Goal: Transaction & Acquisition: Purchase product/service

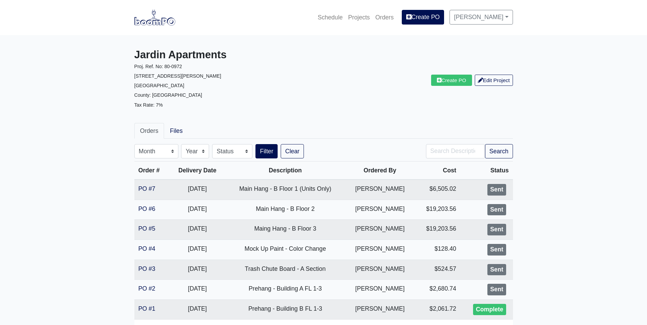
click at [154, 23] on img at bounding box center [154, 18] width 41 height 16
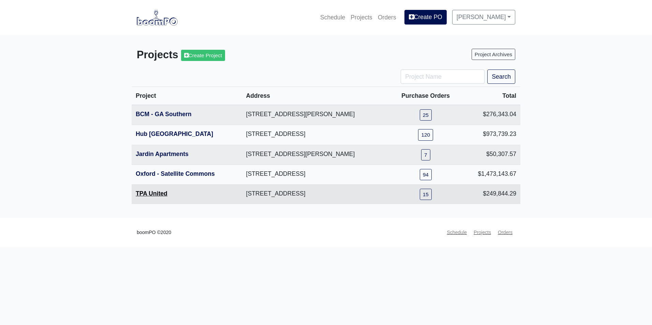
click at [161, 196] on link "TPA United" at bounding box center [152, 193] width 32 height 7
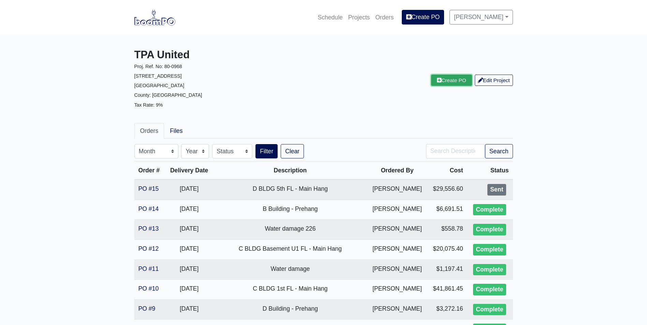
click at [450, 80] on link "Create PO" at bounding box center [451, 80] width 41 height 11
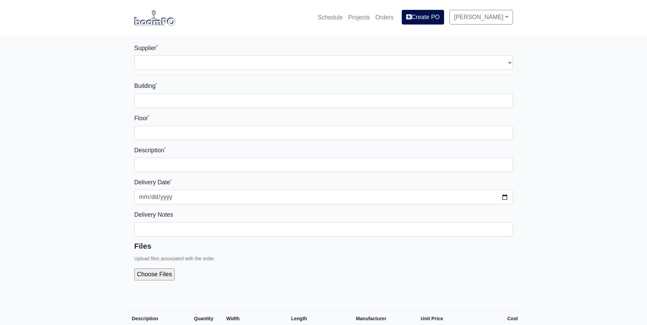
select select
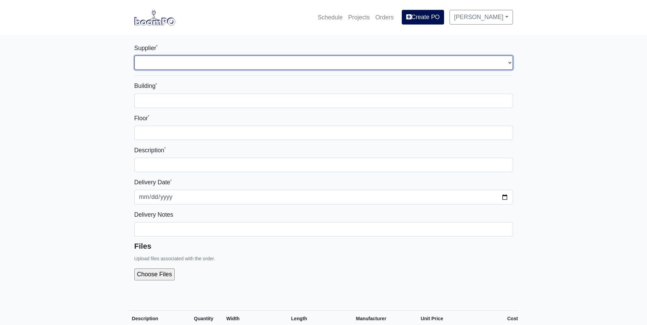
click at [200, 61] on select "Select one... Interior/Exterior Building Supply - [GEOGRAPHIC_DATA], [GEOGRAPHI…" at bounding box center [323, 63] width 379 height 14
select select "861"
click at [134, 56] on select "Select one... Interior/Exterior Building Supply - [GEOGRAPHIC_DATA], [GEOGRAPHI…" at bounding box center [323, 63] width 379 height 14
select select
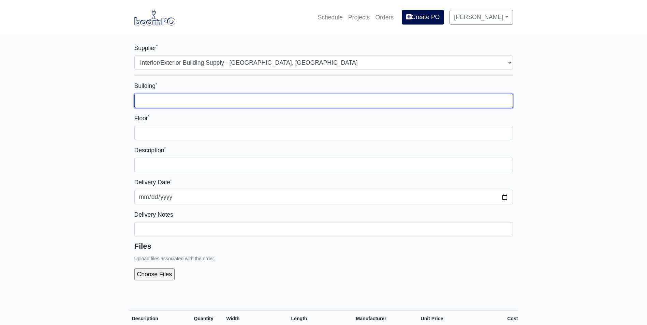
click at [201, 98] on input "Building *" at bounding box center [323, 101] width 379 height 14
type input "1"
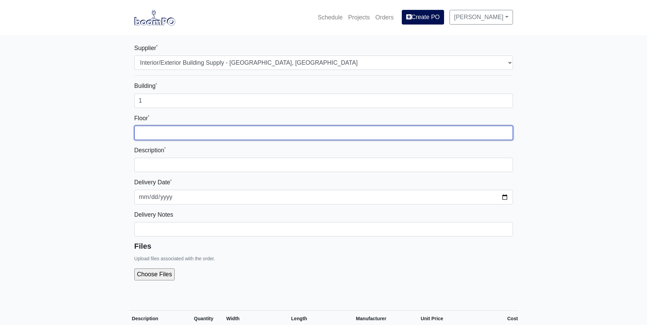
click at [264, 136] on input "Floor *" at bounding box center [323, 133] width 379 height 14
type input "1-5"
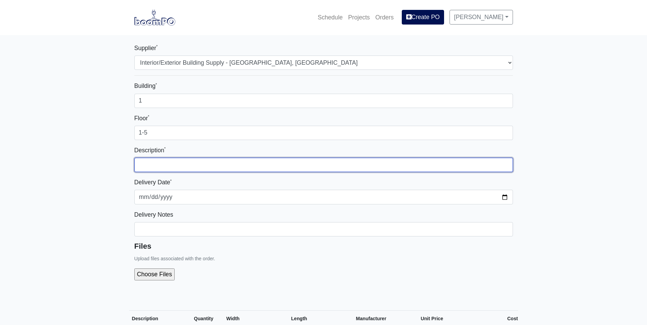
click at [267, 163] on input "text" at bounding box center [323, 165] width 379 height 14
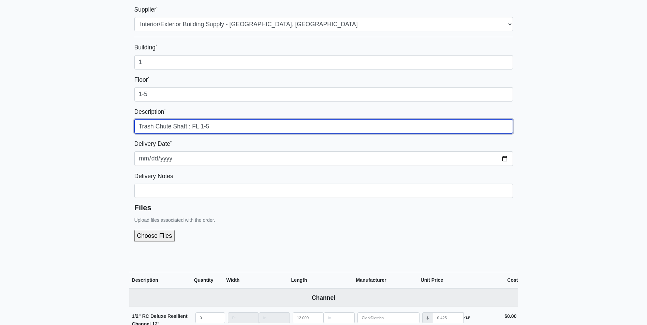
scroll to position [239, 0]
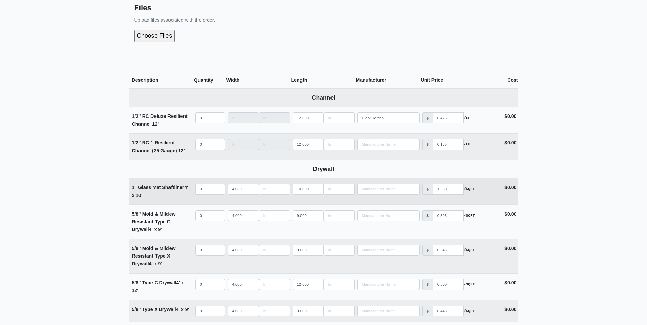
type input "Trash Chute Shaft : FL 1-5"
select select
click at [200, 188] on input "quantity" at bounding box center [210, 189] width 30 height 11
type input "6"
select select
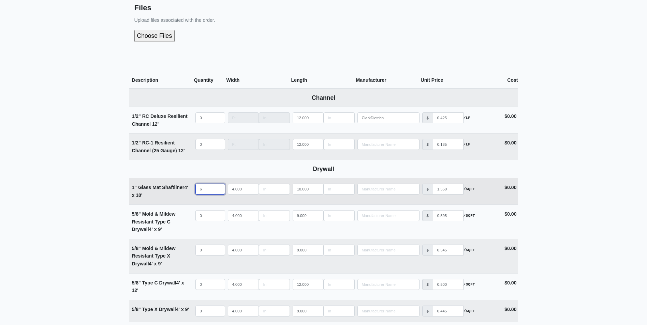
type input "65"
select select
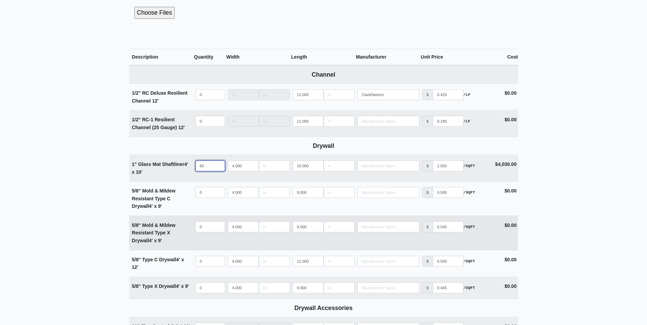
scroll to position [273, 0]
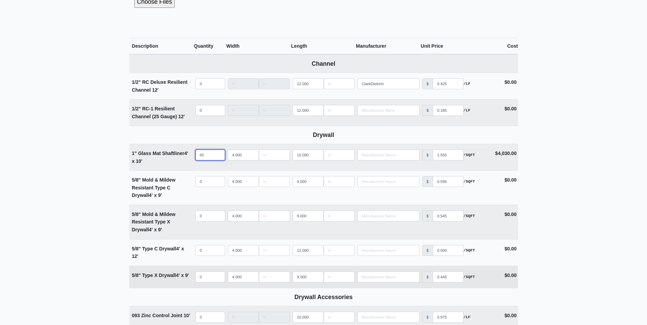
type input "65"
drag, startPoint x: 305, startPoint y: 279, endPoint x: 272, endPoint y: 279, distance: 33.4
click at [272, 279] on tr "5/8" Type X Drywall 4' x 9' Qty 0 Width 4.000 Length 9.000 Manufacturer No Resu…" at bounding box center [323, 277] width 389 height 22
type input "1"
select select
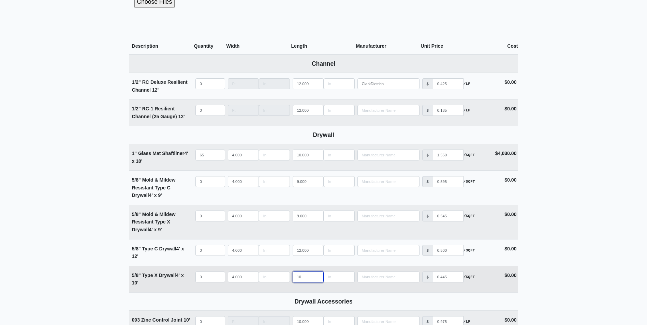
type input "10"
click at [204, 282] on input "quantity" at bounding box center [210, 277] width 30 height 11
type input "6"
select select
type input "66"
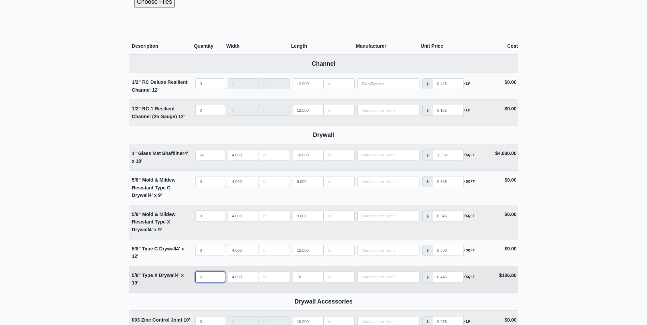
select select
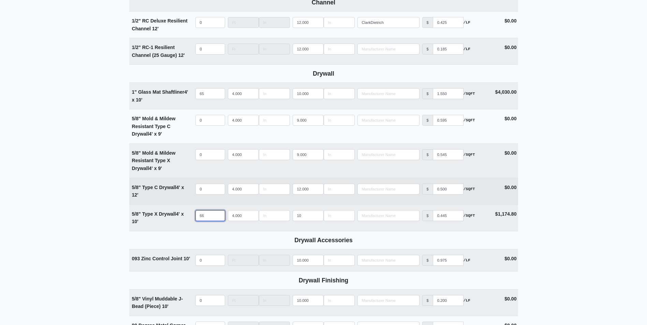
scroll to position [341, 0]
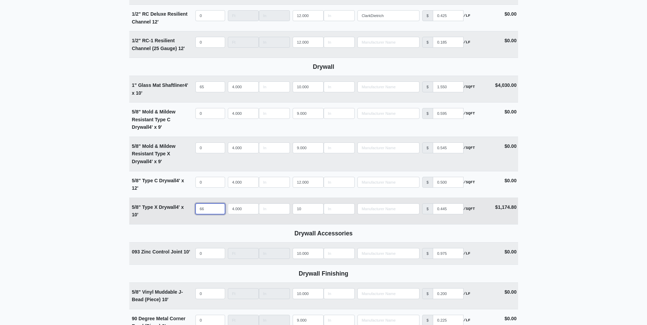
type input "66"
drag, startPoint x: 176, startPoint y: 208, endPoint x: 132, endPoint y: 208, distance: 43.7
click at [132, 208] on strong "5/8" Type X Drywall 4' x 10'" at bounding box center [158, 211] width 52 height 13
copy strong "5/8" Type X Drywall"
click at [61, 197] on main "Supplier * Select one... Interior/Exterior Building Supply - Canton, GA Buildin…" at bounding box center [323, 151] width 647 height 914
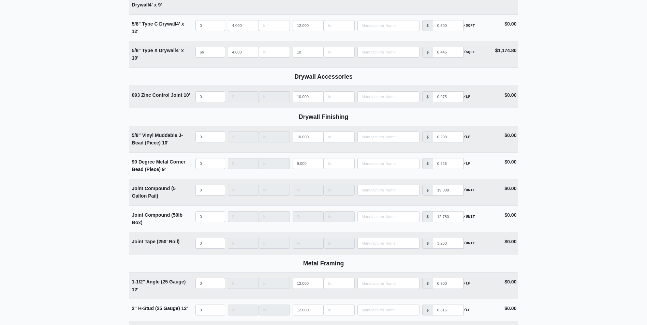
scroll to position [655, 0]
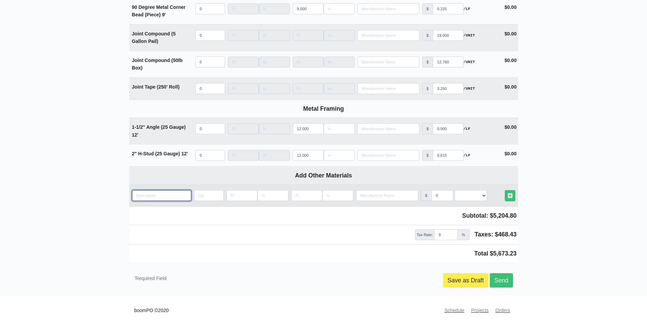
click at [174, 195] on input "quantity" at bounding box center [161, 195] width 59 height 11
paste input "5/8" Type X Drywall"
type input "5/8" Type X Drywall"
select select
type input "5/8" Type X Drywall"
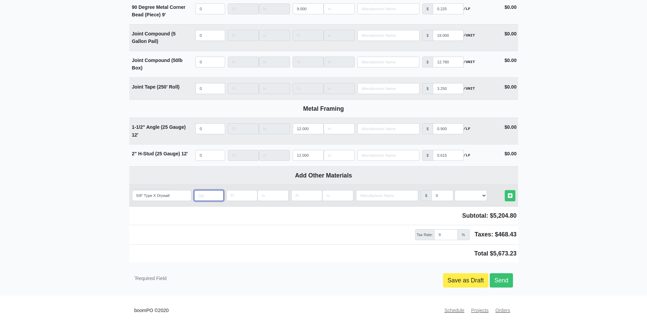
click at [203, 197] on input "quantity" at bounding box center [209, 195] width 30 height 11
type input "5"
select select
type input "5"
click at [239, 193] on input "Length" at bounding box center [241, 195] width 31 height 11
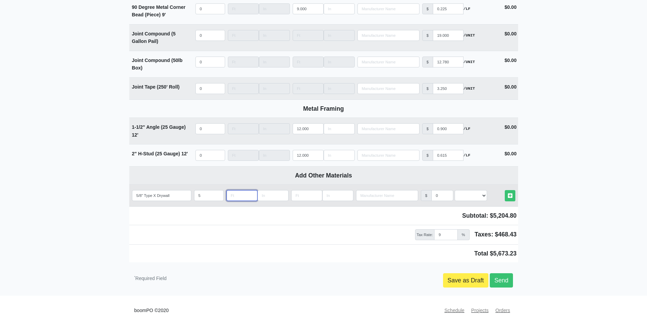
type input "4"
select select
type input "4"
click at [268, 195] on input "Length" at bounding box center [272, 195] width 31 height 11
click at [296, 195] on input "Length" at bounding box center [306, 195] width 31 height 11
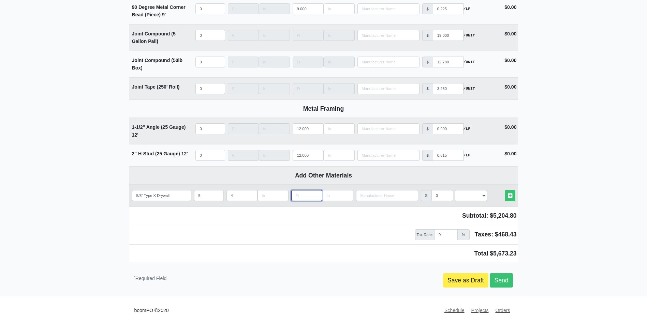
type input "9"
select select
type input "9"
click at [438, 198] on input "0" at bounding box center [442, 195] width 22 height 11
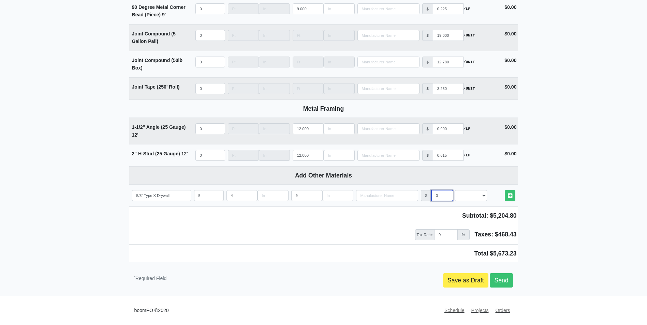
select select
type input "4"
select select
type input ".4"
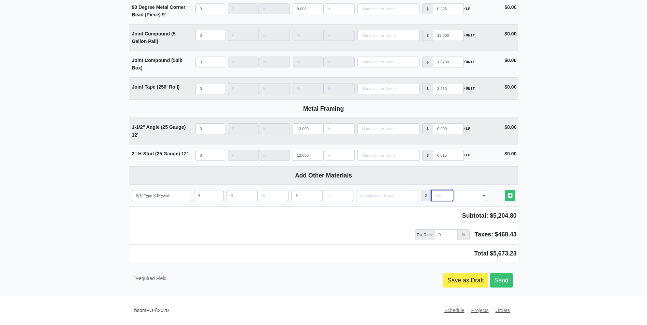
select select
type input ".44"
select select
type input ".445"
select select
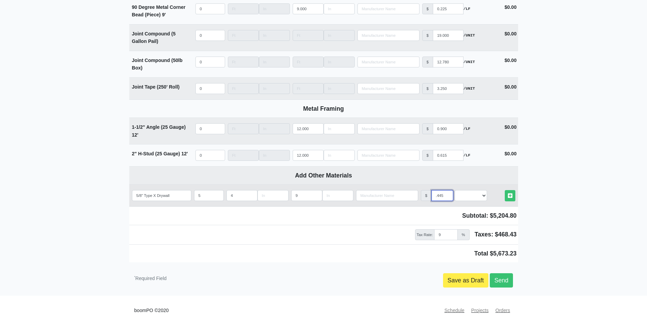
type input ".445"
click at [471, 192] on select "Select an Option! UNIT MLF LF MSQFT SQFT" at bounding box center [471, 195] width 32 height 11
select select "0"
click at [455, 190] on select "Select an Option! UNIT MLF LF MSQFT SQFT" at bounding box center [471, 195] width 32 height 11
click at [513, 197] on link "Other Materials" at bounding box center [510, 195] width 11 height 11
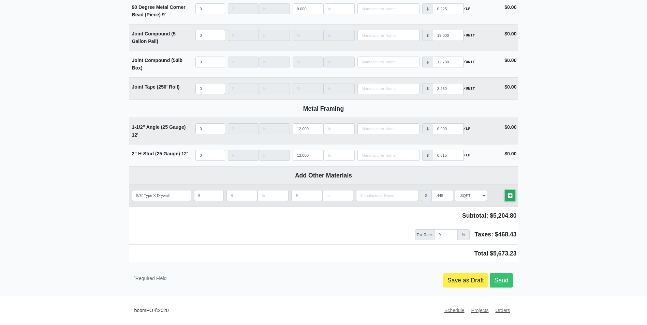
select select
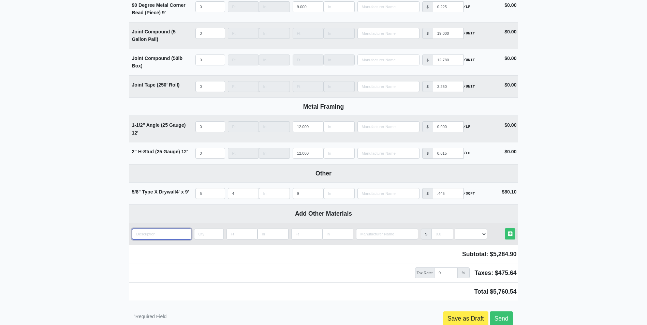
click at [166, 231] on input "quantity" at bounding box center [161, 234] width 59 height 11
type input "2"
select select
type input "2"
select select
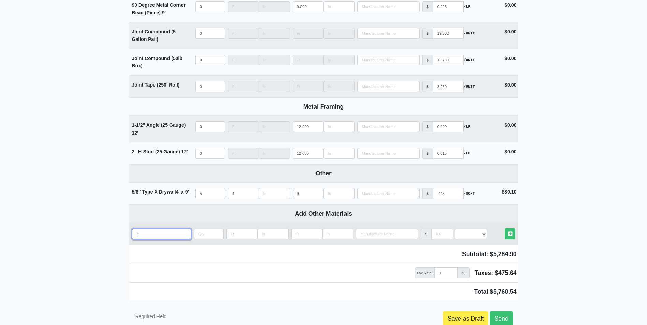
type input "2 1"
select select
type input "2 1/"
select select
type input "2 1/2"
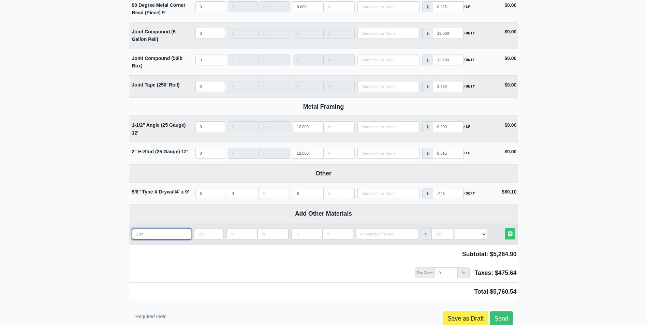
select select
type input "2 1/2"
select select
click at [166, 236] on input "2 1/2" at bounding box center [161, 234] width 59 height 11
type input "2 1/2"
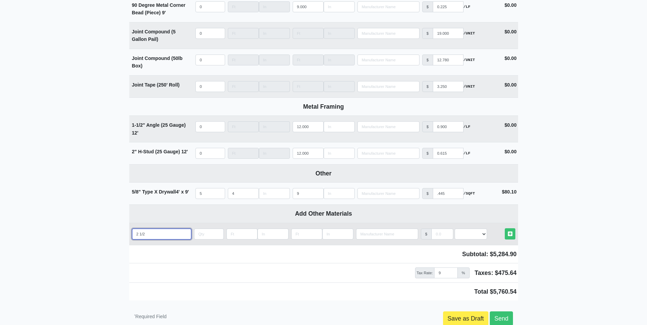
select select
type input "2 1/2'"
select select
type input "2 1/2''"
select select
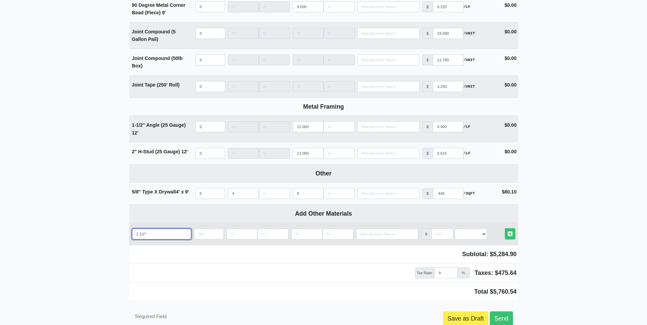
type input "2 1/2''"
select select
type input "2 1/2'' C"
select select
type input "2 1/2'' CH"
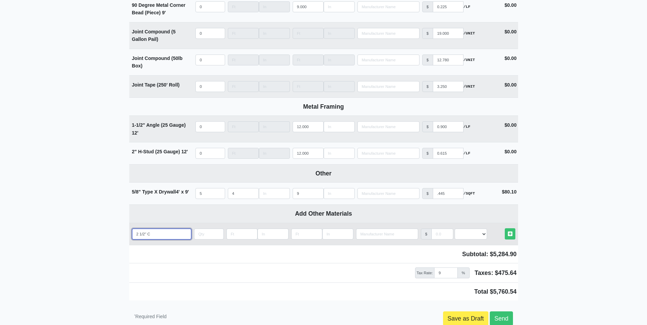
select select
type input "2 1/2'' CH"
select select
type input "2 1/2'' CH S"
select select
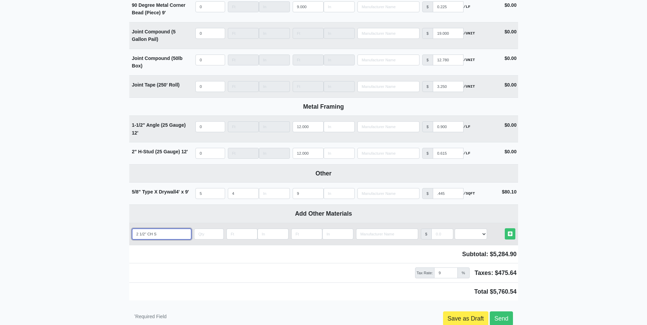
type input "2 1/2'' CH St"
select select
type input "2 1/2'' CH Stu"
select select
type input "2 1/2'' CH Stud"
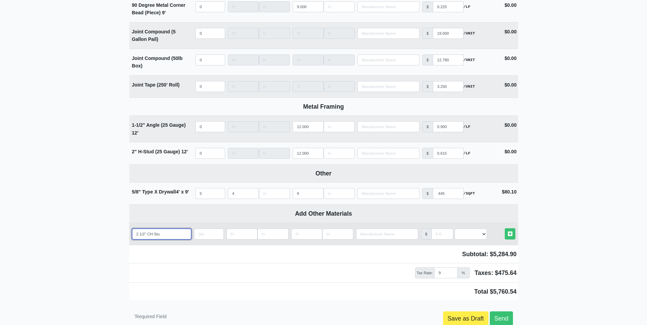
select select
type input "2 1/2'' CH Stud"
type input "2"
select select
type input "20"
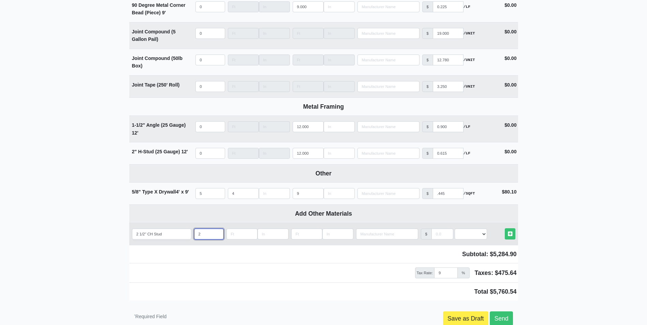
select select
type input "20"
click at [166, 236] on input "2 1/2'' CH Stud" at bounding box center [161, 234] width 59 height 11
type input "2 1/2'' CH Stud"
select select
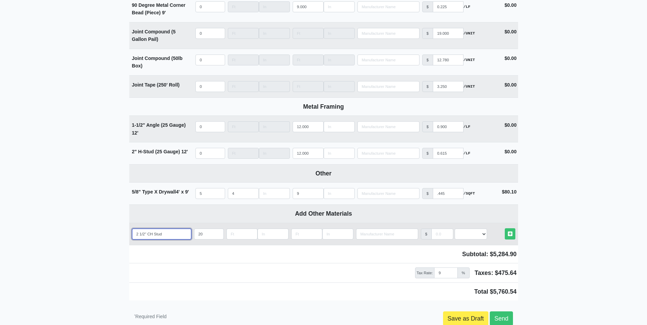
type input "2 1/2'' CH Stud 2"
select select
type input "2 1/2'' CH Stud 20"
select select
type input "2 1/2'' CH Stud 20G"
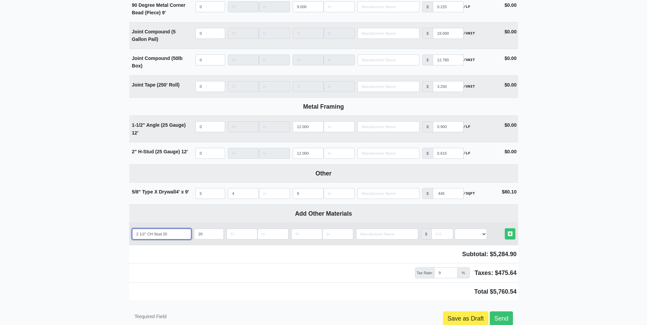
select select
type input "2 1/2'' CH Stud 20GA"
select select
type input "2 1/2'' CH Stud 20GA"
type input "4"
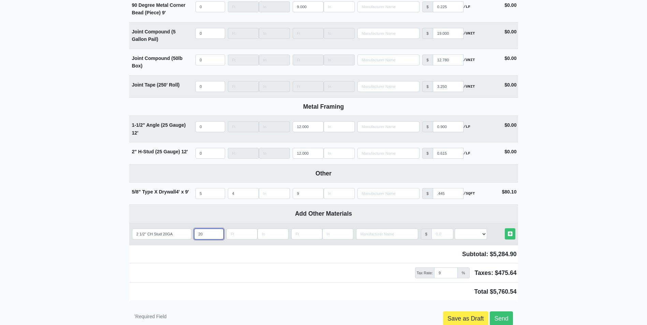
select select
type input "40"
select select
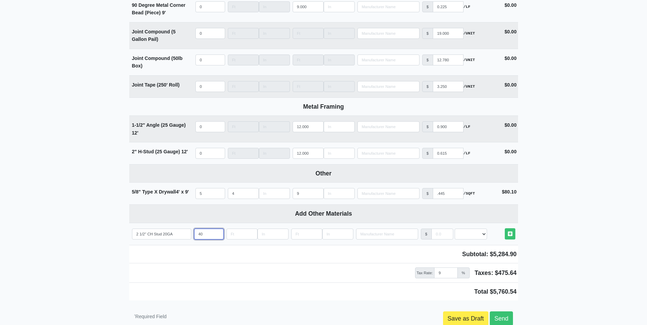
type input "40"
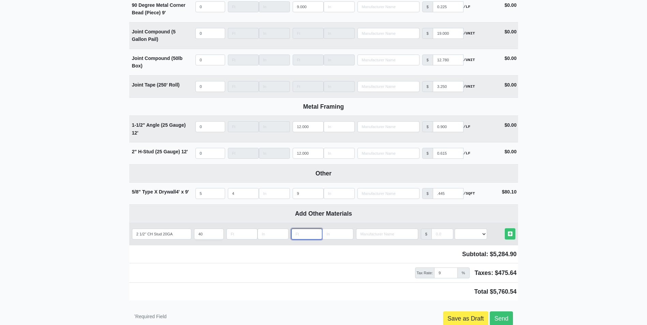
click at [307, 240] on input "Length" at bounding box center [306, 234] width 31 height 11
type input "1"
select select
type input "10"
select select
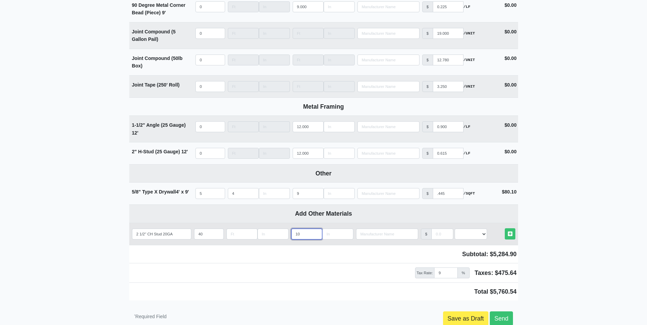
type input "10"
click at [436, 236] on input "manufacturer" at bounding box center [442, 234] width 22 height 11
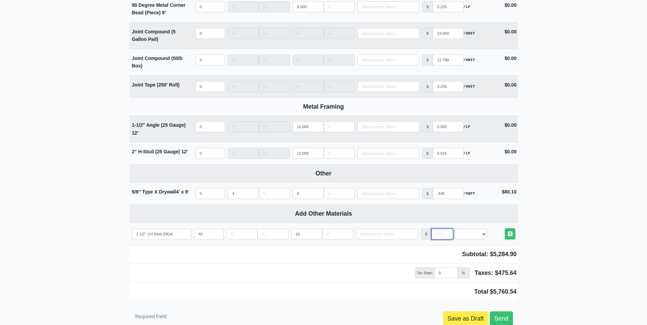
type input "1"
select select
type input "1.4"
select select
type input "1.48"
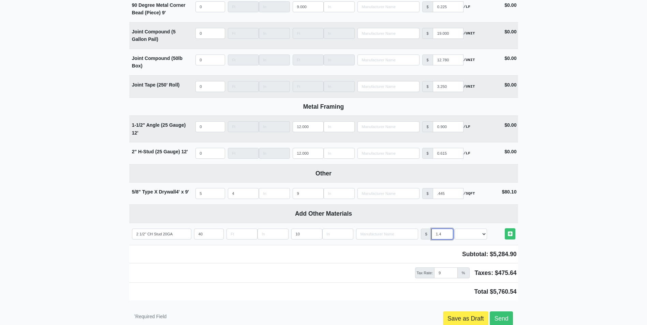
select select
type input "1.480"
select select
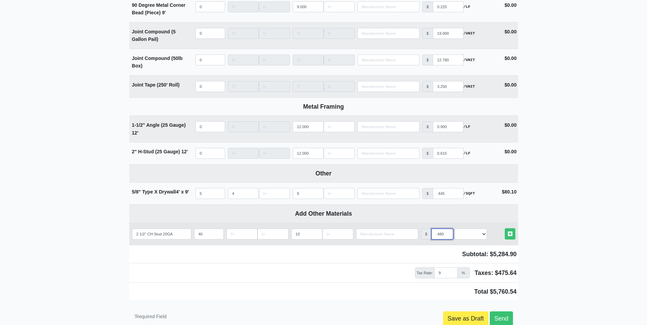
type input "1.480"
click at [464, 239] on select "Select an Option! UNIT MLF LF MSQFT SQFT" at bounding box center [471, 234] width 32 height 11
select select "1"
click at [455, 231] on select "Select an Option! UNIT MLF LF MSQFT SQFT" at bounding box center [471, 234] width 32 height 11
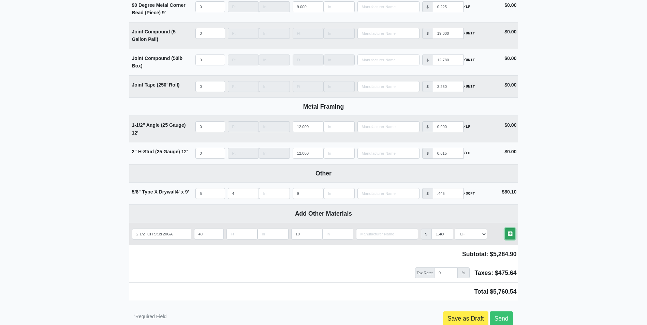
click at [510, 240] on link "Other Materials" at bounding box center [510, 233] width 11 height 11
select select
type input "40"
type input "10"
type input "1.480"
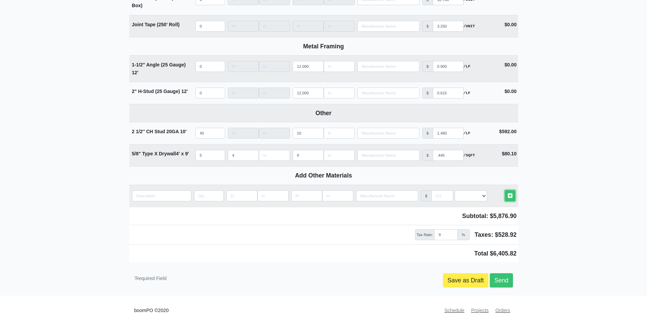
scroll to position [718, 0]
click at [142, 197] on input "quantity" at bounding box center [161, 196] width 59 height 11
type input "2"
select select
type input "2"
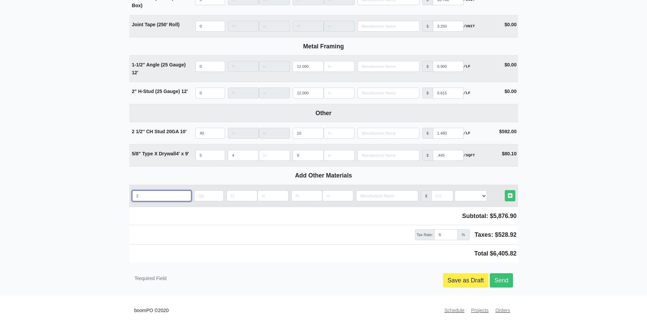
select select
type input "2 1"
select select
type input "2 1/"
select select
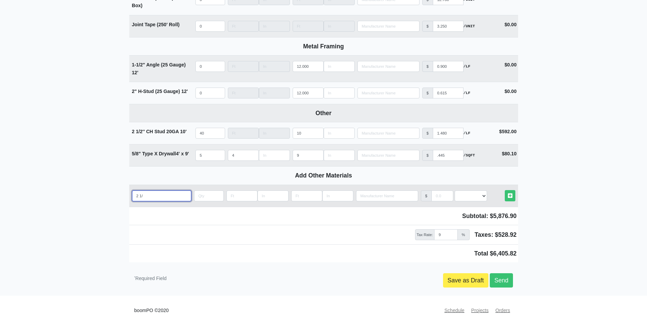
type input "2 1/2"
select select
type input "2 1/2'"
select select
type input "2 1/2''"
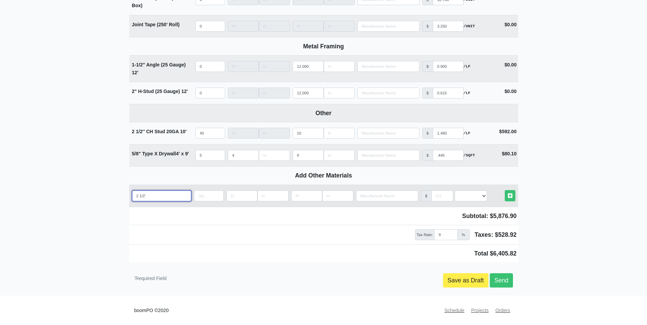
select select
type input "2 1/2''"
select select
type input "2 1/2'' T"
select select
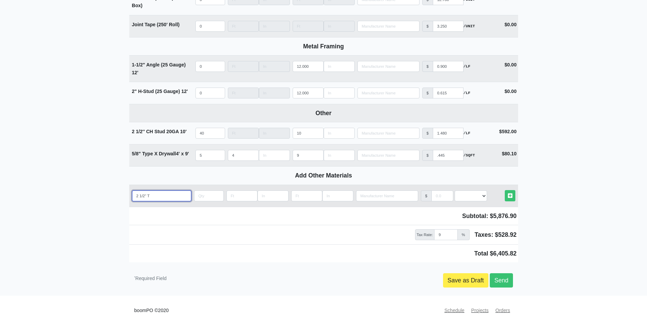
type input "2 1/2'' Tr"
select select
type input "2 1/2'' Tra"
select select
type input "2 1/2'' Trac"
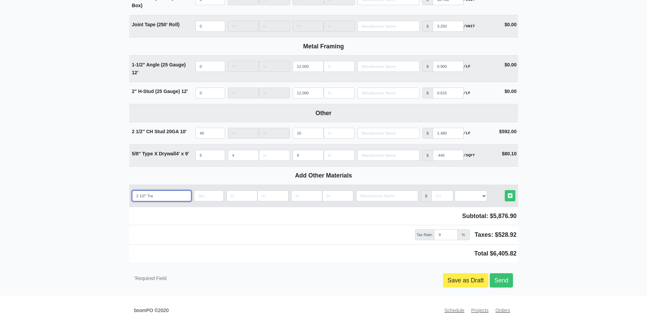
select select
type input "2 1/2'' Track"
select select
type input "2 1/2'' Track"
select select
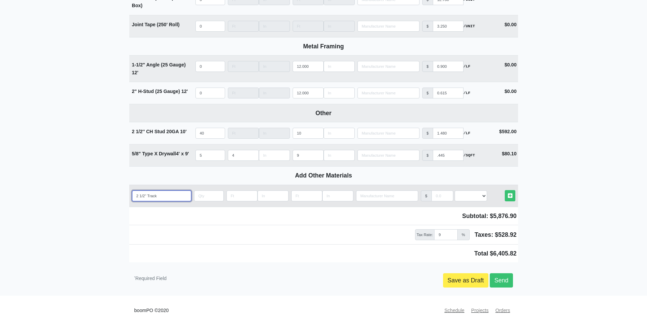
type input "2 1/2'' Track 2"
select select
type input "2 1/2'' Track 20"
select select
type input "2 1/2'' Track 20G"
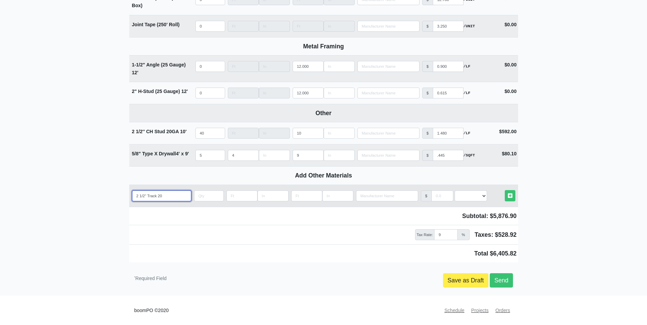
select select
type input "2 1/2'' Track 20GA"
select select
type input "2 1/2'' Track 20GA"
select select
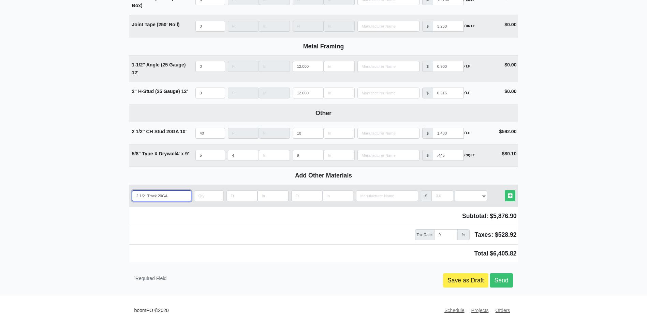
click at [161, 195] on input "2 1/2'' Track 20GA" at bounding box center [161, 196] width 59 height 11
type input "2 1/2'' Track 2GA"
select select
type input "2 1/2'' Track 25GA"
select select
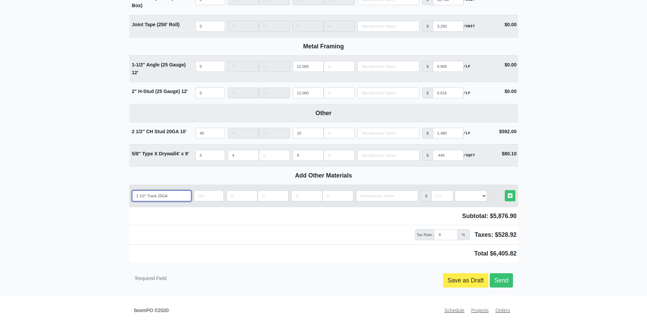
type input "2 1/2'' Track 25GA"
click at [204, 197] on input "quantity" at bounding box center [209, 196] width 30 height 11
type input "6"
select select
type input "65"
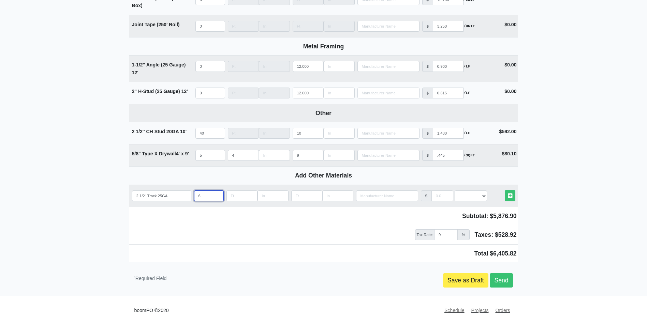
select select
type input "65"
type input "1"
select select
type input "10"
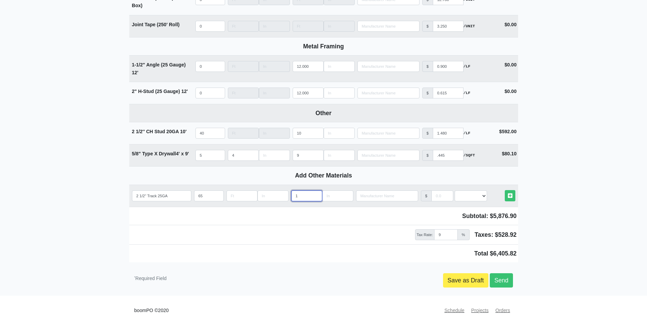
select select
type input "10"
type input "1"
select select
type input "1.0"
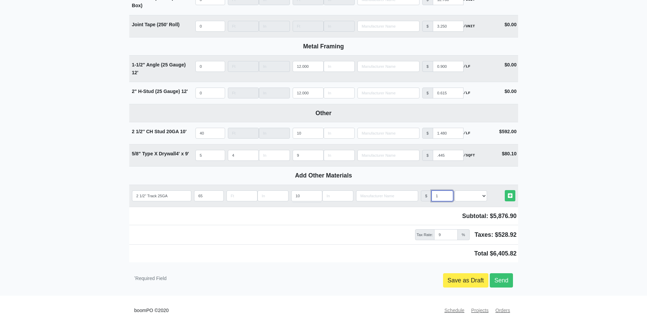
select select
type input "1.05"
select select
type input "1.05"
click at [505, 190] on link "Other Materials" at bounding box center [510, 195] width 11 height 11
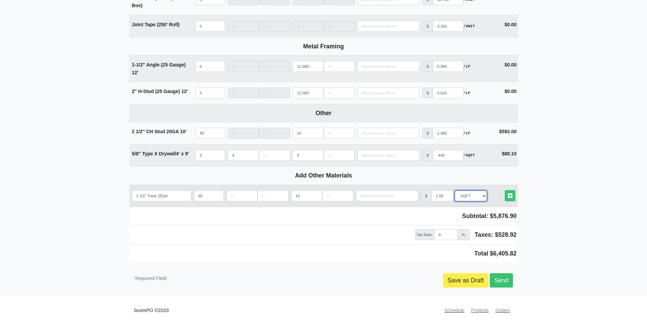
click at [473, 199] on select "Select an Option! UNIT MLF LF MSQFT SQFT" at bounding box center [471, 196] width 32 height 11
select select "1"
click at [455, 191] on select "Select an Option! UNIT MLF LF MSQFT SQFT" at bounding box center [471, 196] width 32 height 11
click at [513, 194] on link "Other Materials" at bounding box center [510, 195] width 11 height 11
select select
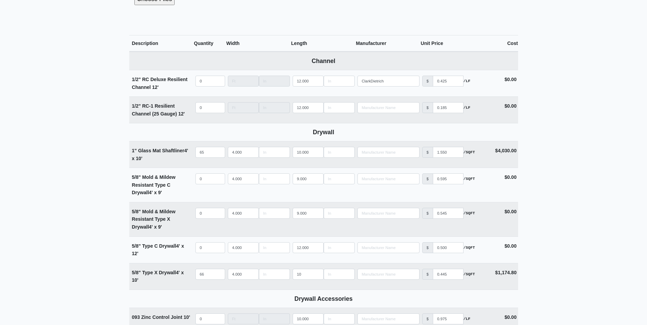
scroll to position [274, 0]
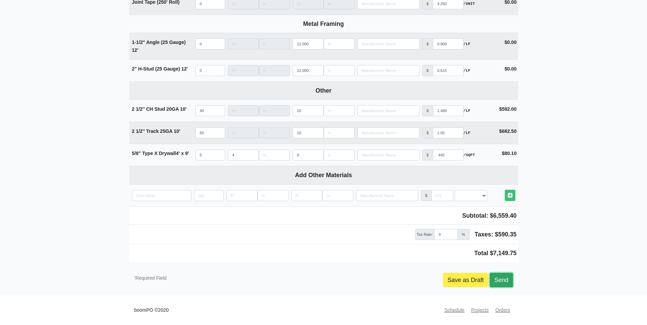
click at [509, 283] on link "Send" at bounding box center [501, 280] width 23 height 14
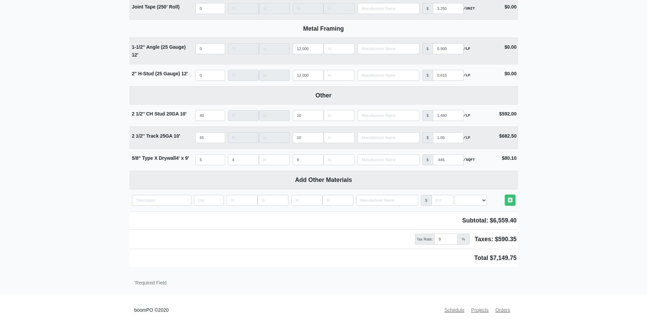
scroll to position [735, 0]
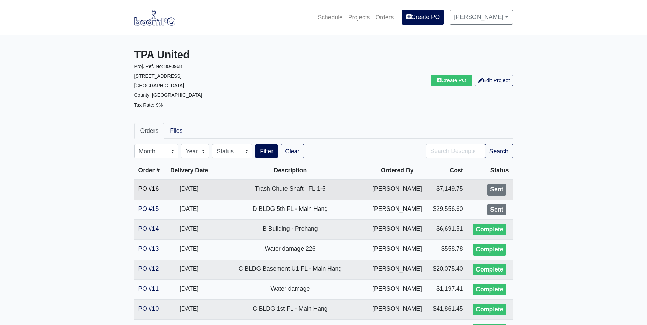
click at [142, 189] on link "PO #16" at bounding box center [148, 189] width 20 height 7
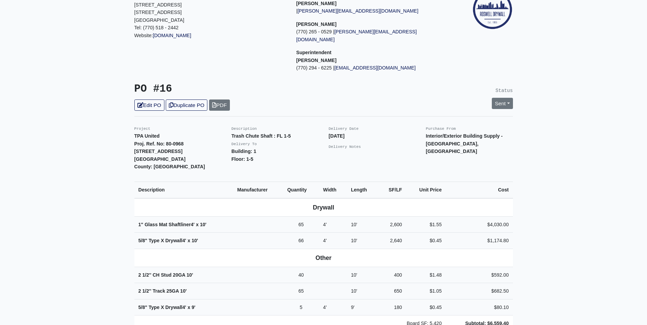
scroll to position [34, 0]
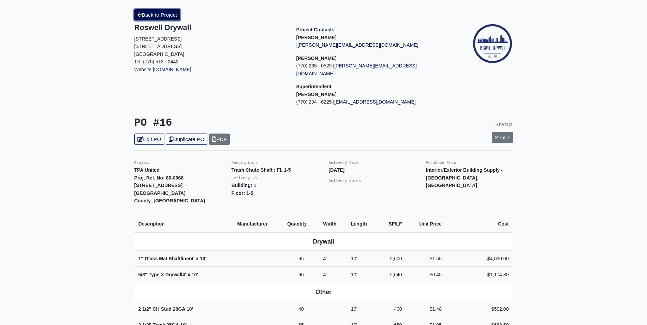
click at [166, 15] on link "Back to Project" at bounding box center [157, 14] width 46 height 11
